Goal: Task Accomplishment & Management: Manage account settings

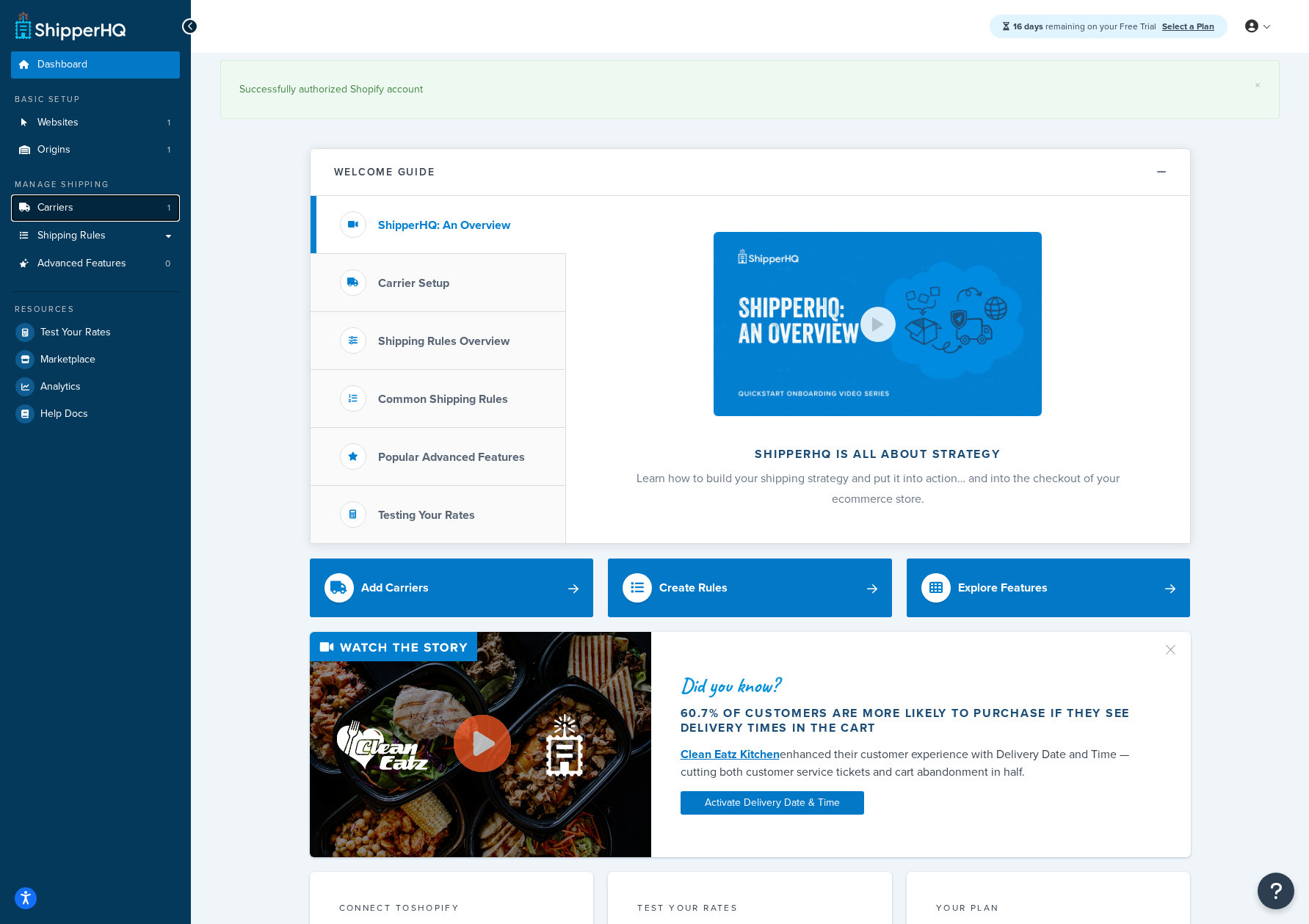
click at [104, 214] on link "Carriers 1" at bounding box center [96, 208] width 169 height 27
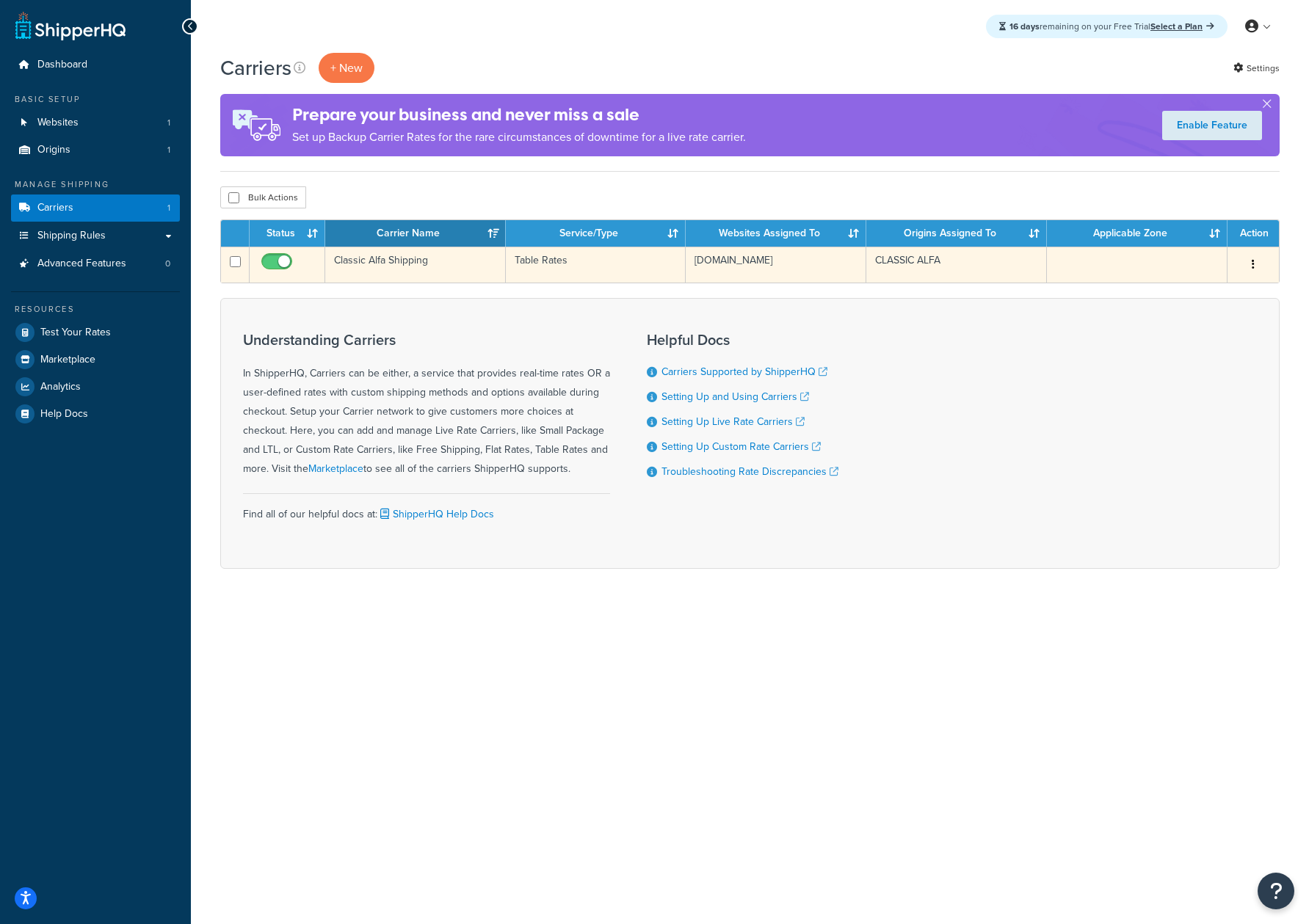
click at [402, 267] on td "Classic Alfa Shipping" at bounding box center [415, 264] width 180 height 36
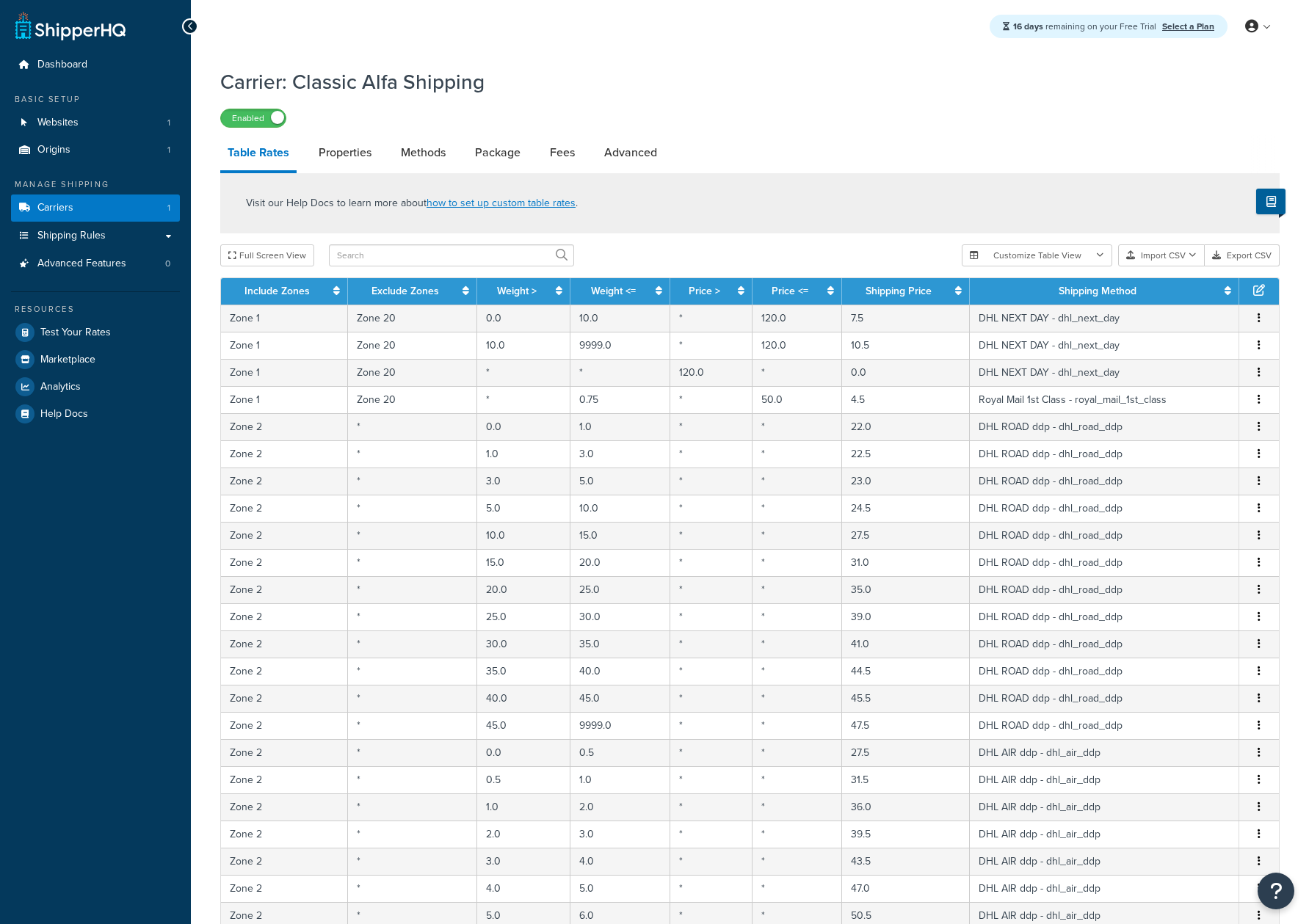
select select "25"
